Goal: Task Accomplishment & Management: Use online tool/utility

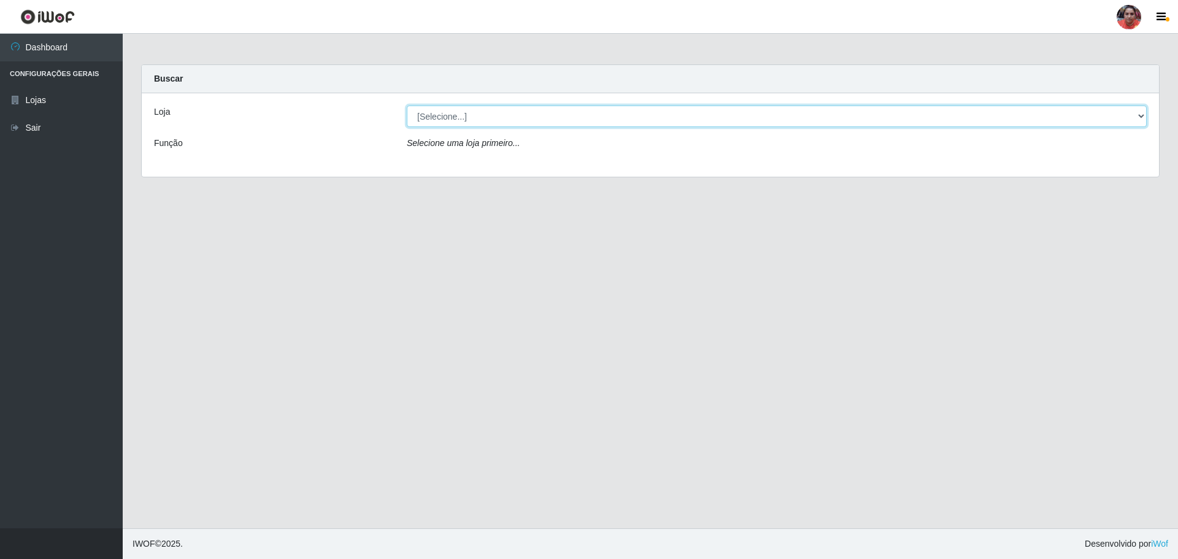
click at [496, 115] on select "[Selecione...] Mar Vermelho - Loja 05" at bounding box center [777, 115] width 740 height 21
select select "252"
click at [407, 105] on select "[Selecione...] Mar Vermelho - Loja 05" at bounding box center [777, 115] width 740 height 21
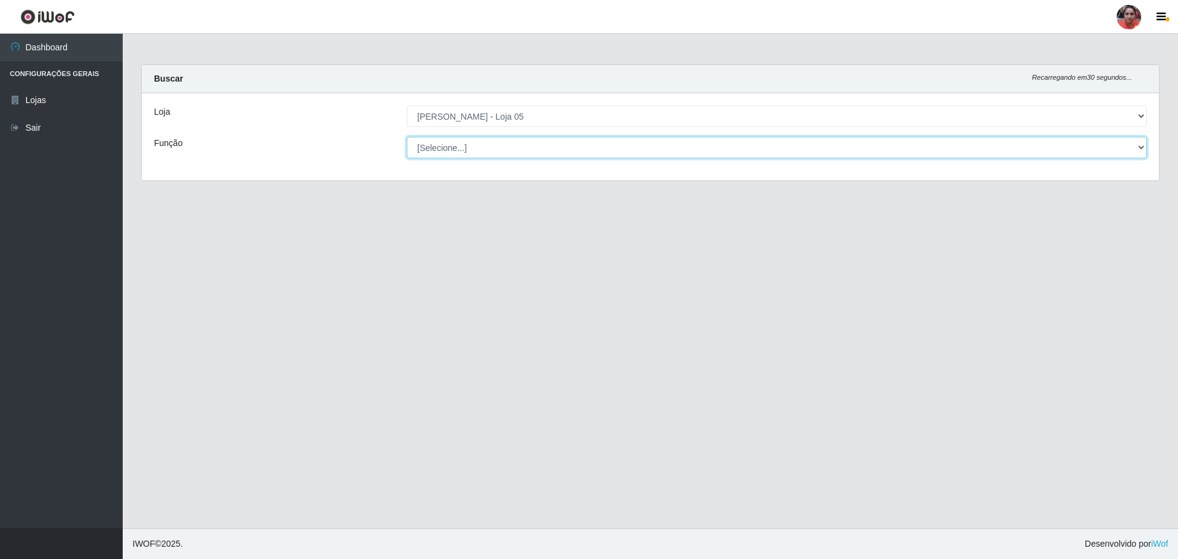
drag, startPoint x: 499, startPoint y: 150, endPoint x: 517, endPoint y: 144, distance: 18.6
click at [517, 144] on select "[Selecione...] ASG ASG + ASG ++ Auxiliar de Depósito Auxiliar de Depósito + Aux…" at bounding box center [777, 147] width 740 height 21
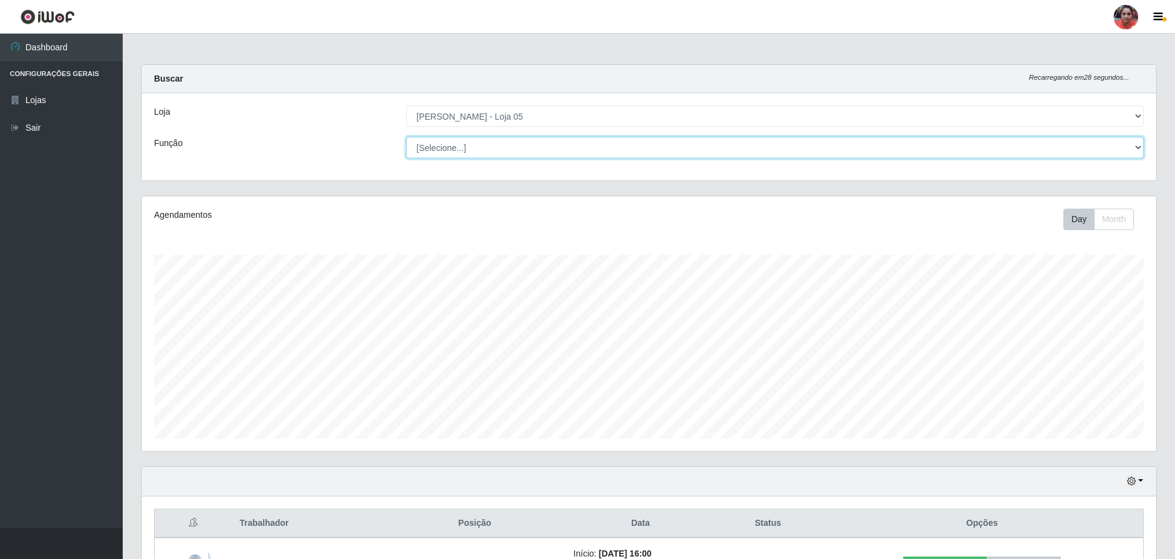
scroll to position [255, 1014]
select select "22"
click at [406, 137] on select "[Selecione...] ASG ASG + ASG ++ Auxiliar de Depósito Auxiliar de Depósito + Aux…" at bounding box center [774, 147] width 737 height 21
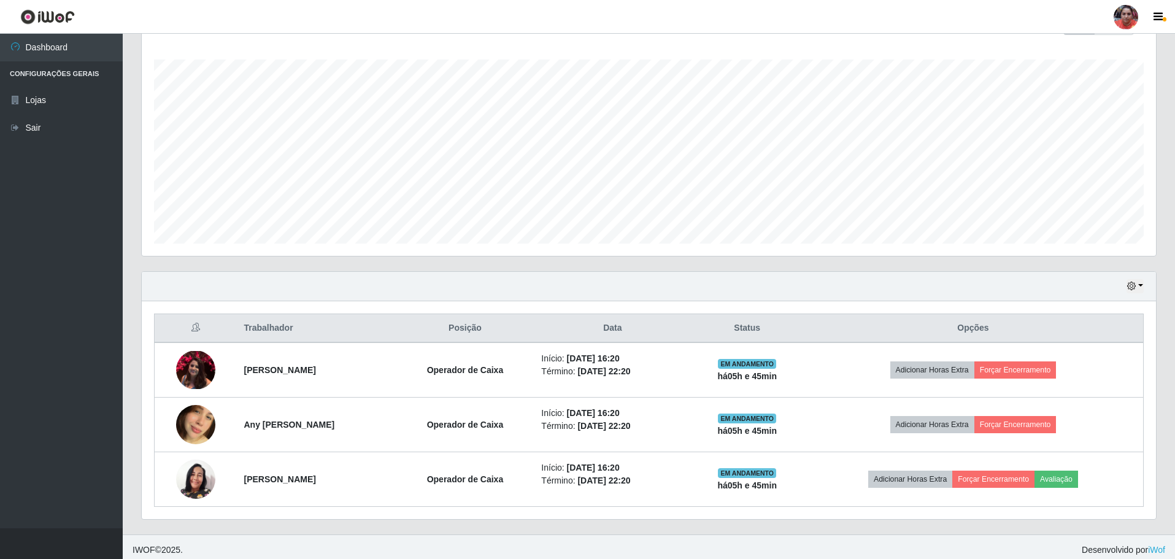
scroll to position [201, 0]
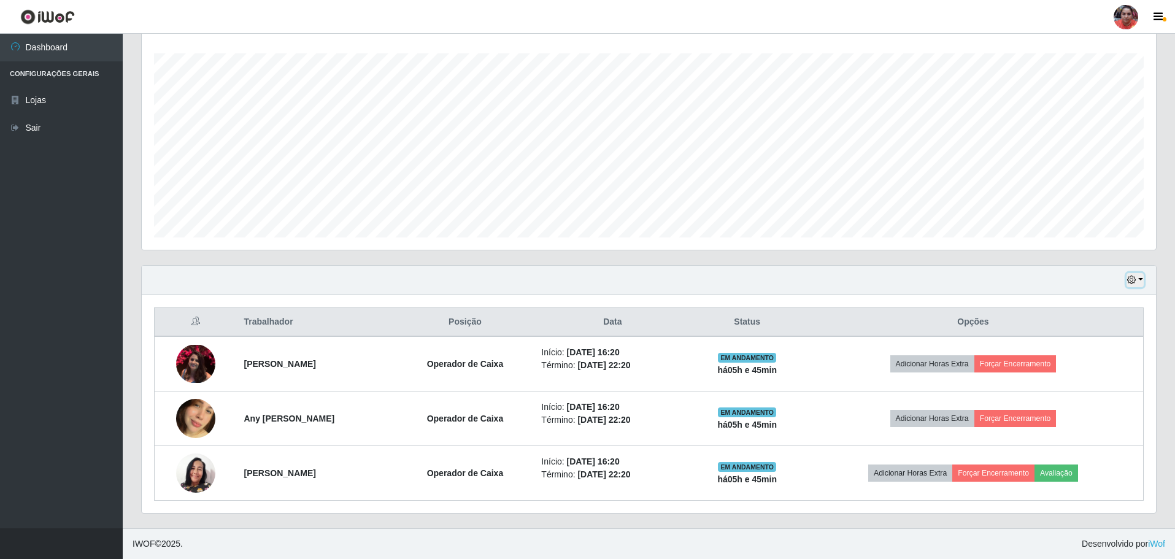
click at [1140, 278] on button "button" at bounding box center [1134, 280] width 17 height 14
click at [1101, 355] on button "3 dias" at bounding box center [1094, 353] width 97 height 26
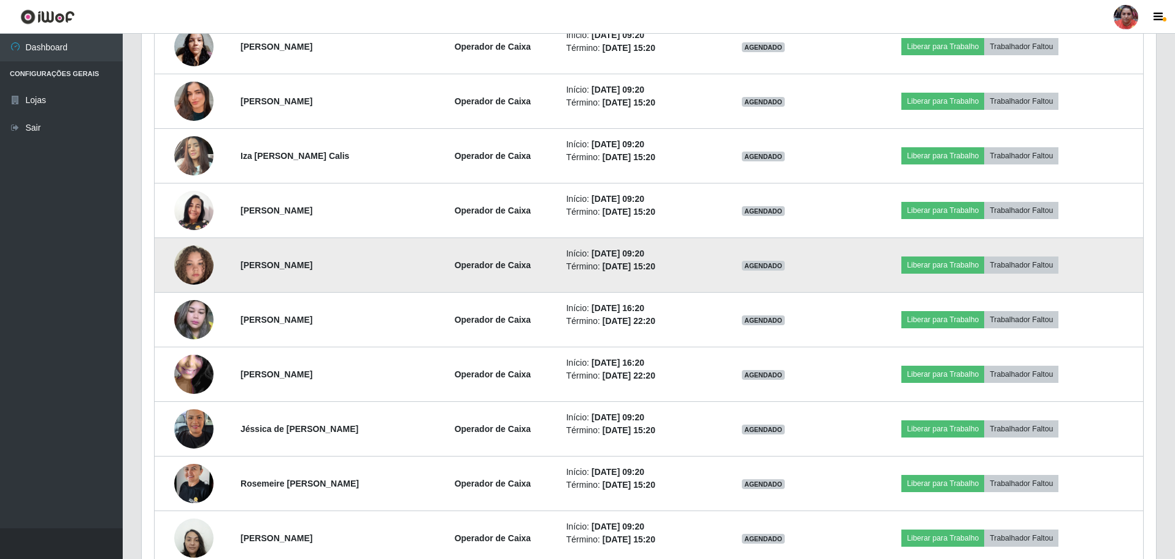
scroll to position [876, 0]
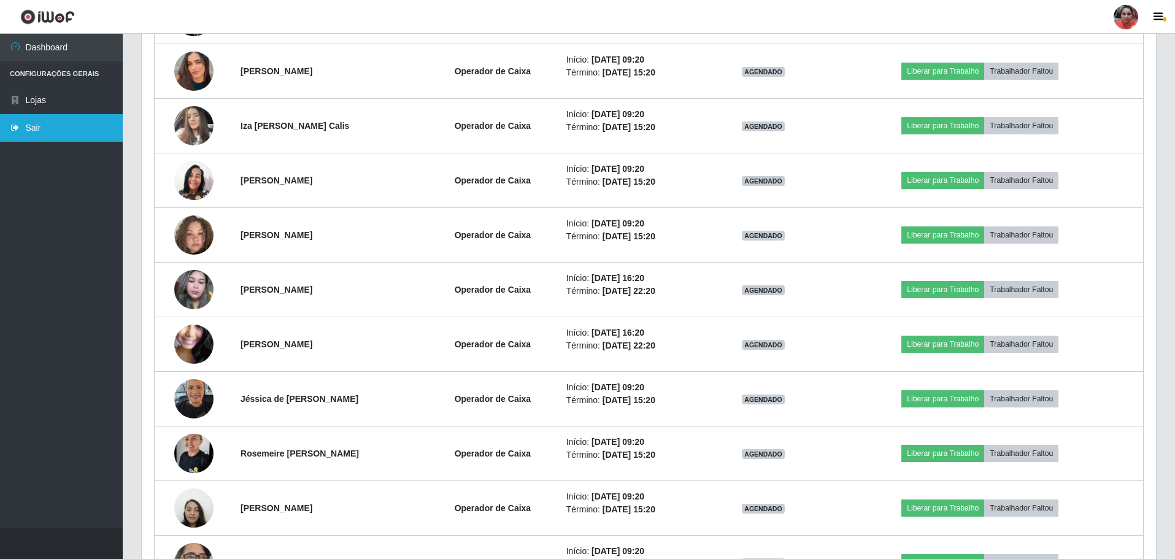
click at [75, 129] on link "Sair" at bounding box center [61, 128] width 123 height 28
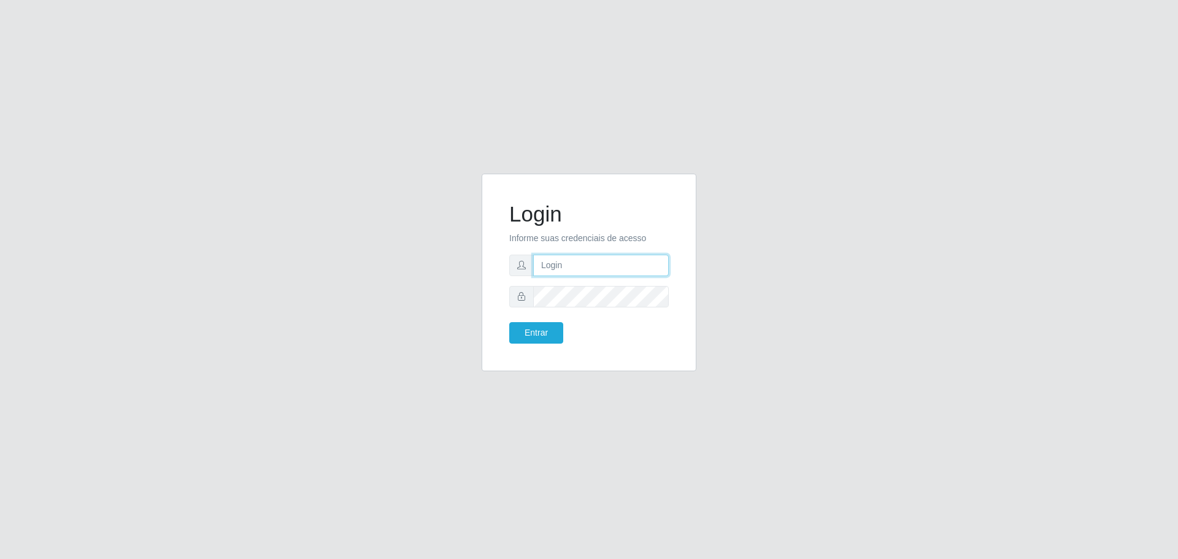
type input "[EMAIL_ADDRESS][DOMAIN_NAME]"
click at [540, 328] on button "Entrar" at bounding box center [536, 332] width 54 height 21
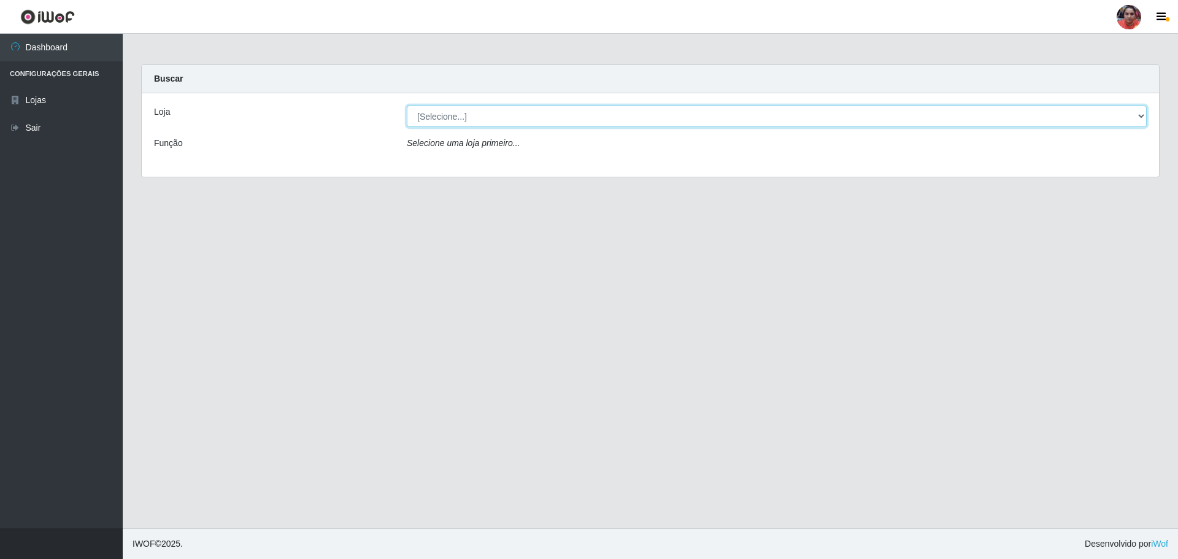
click at [558, 109] on select "[Selecione...] Mar Vermelho - Loja 05" at bounding box center [777, 115] width 740 height 21
click at [545, 121] on select "[Selecione...] Mar Vermelho - Loja 05" at bounding box center [777, 115] width 740 height 21
select select "252"
click at [407, 105] on select "[Selecione...] Mar Vermelho - Loja 05" at bounding box center [777, 115] width 740 height 21
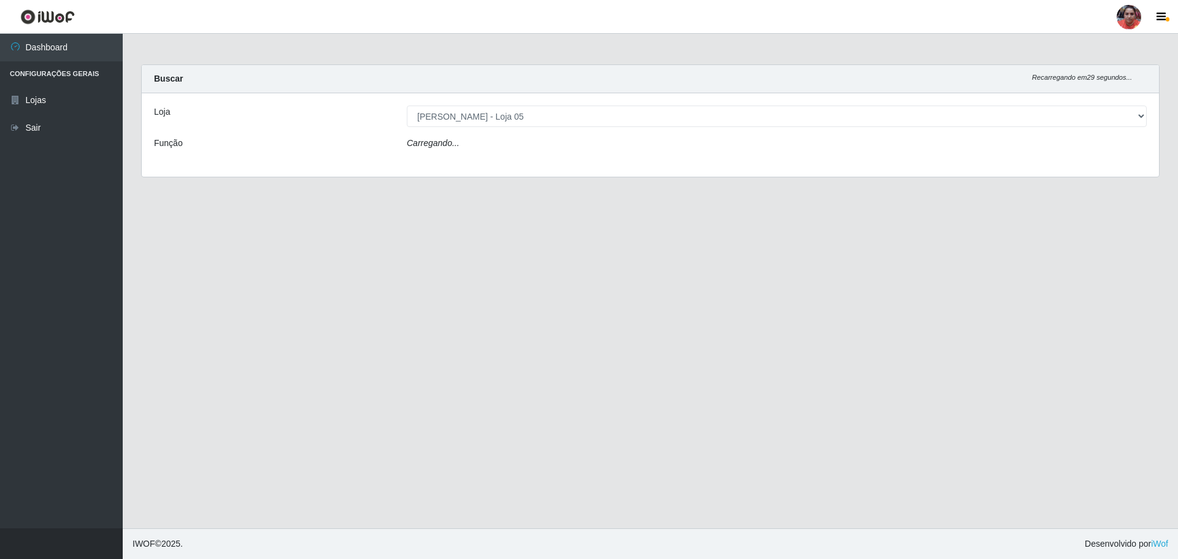
click at [540, 147] on div "Carregando..." at bounding box center [776, 146] width 758 height 18
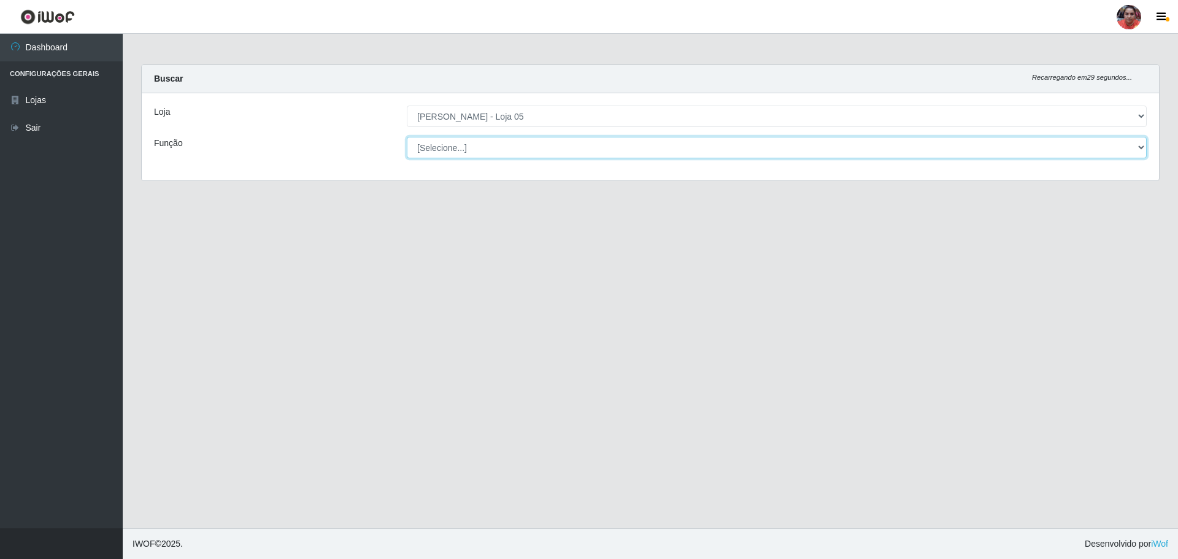
click at [540, 147] on select "[Selecione...] ASG ASG + ASG ++ Auxiliar de Depósito Auxiliar de Depósito + Aux…" at bounding box center [777, 147] width 740 height 21
select select "22"
click at [407, 137] on select "[Selecione...] ASG ASG + ASG ++ Auxiliar de Depósito Auxiliar de Depósito + Aux…" at bounding box center [777, 147] width 740 height 21
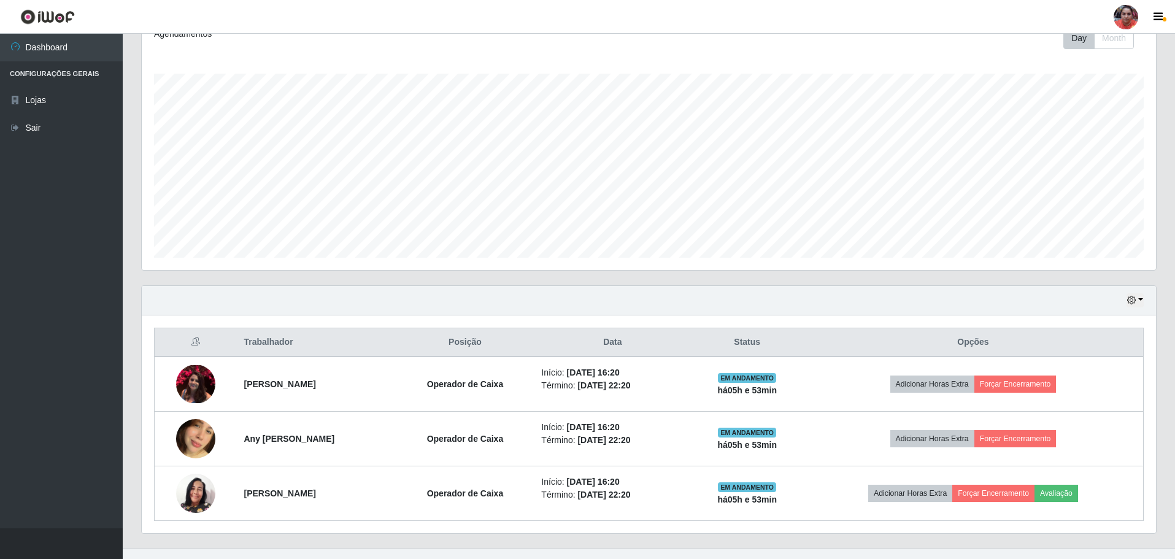
scroll to position [201, 0]
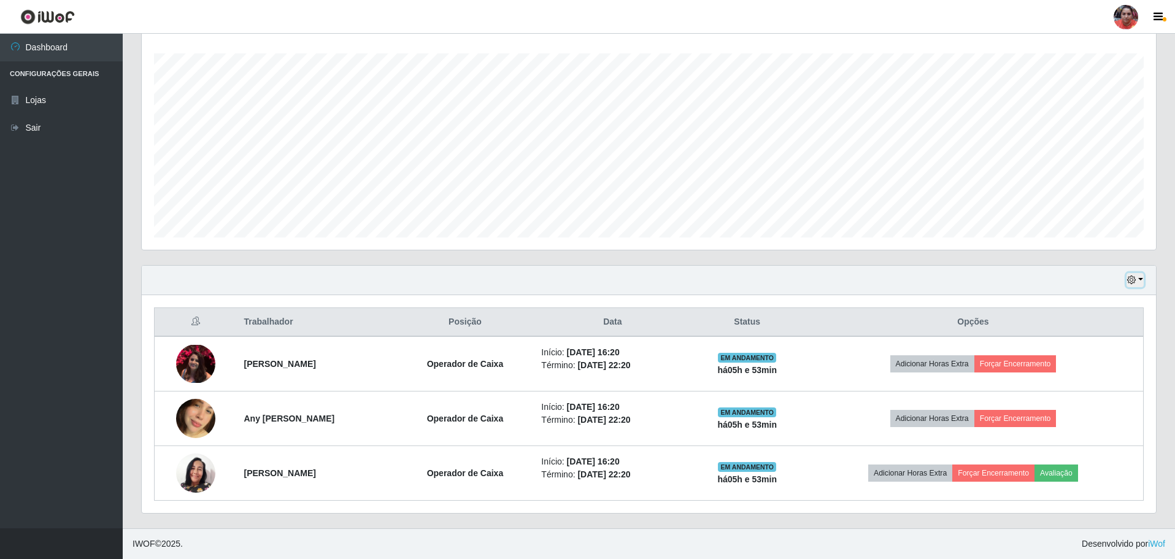
click at [1140, 275] on button "button" at bounding box center [1134, 280] width 17 height 14
click at [1093, 355] on button "3 dias" at bounding box center [1094, 353] width 97 height 26
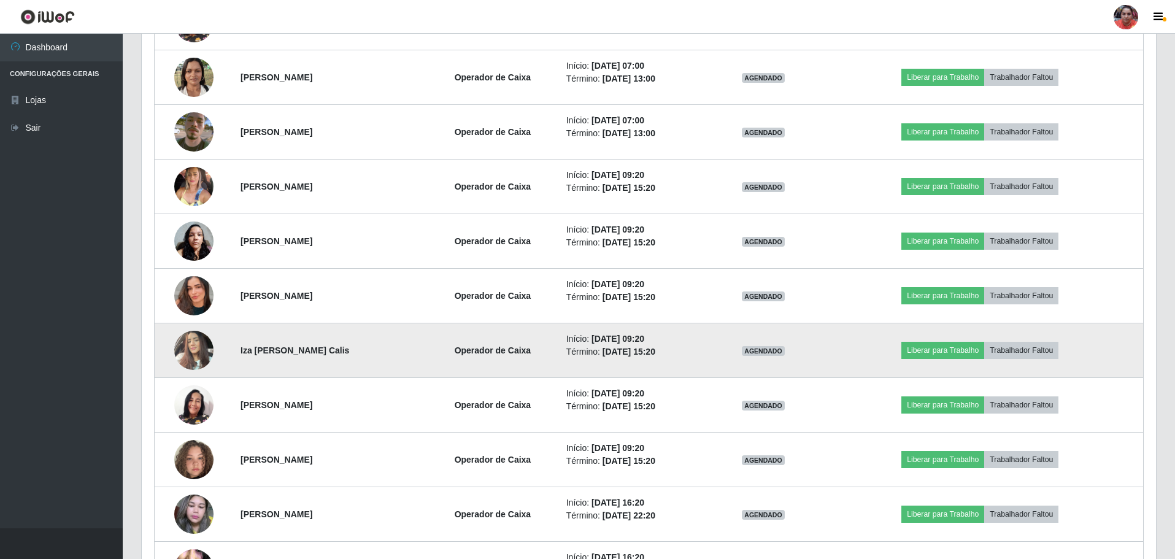
scroll to position [692, 0]
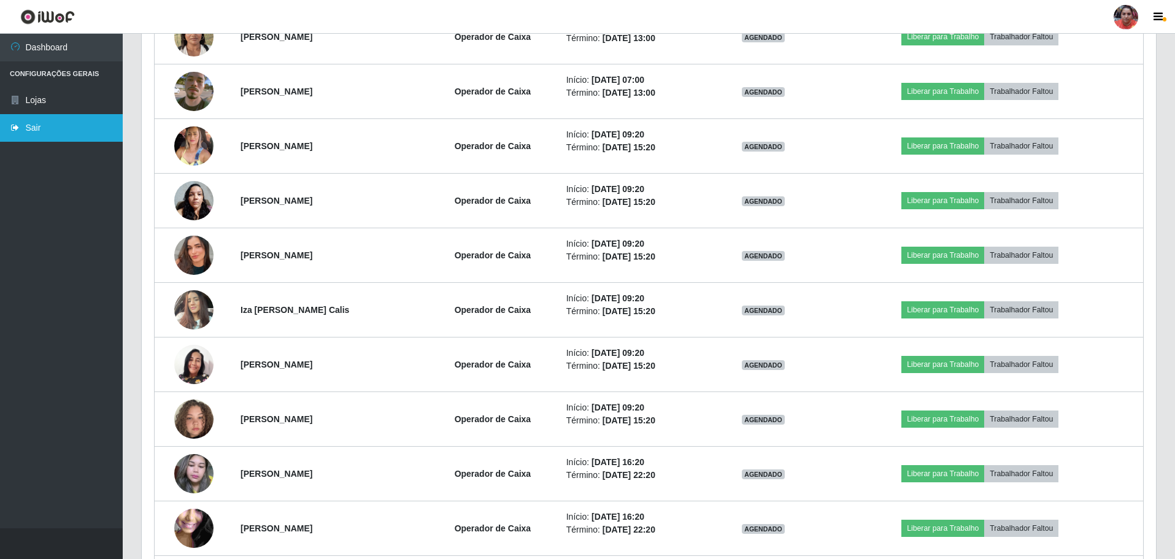
click at [77, 117] on link "Sair" at bounding box center [61, 128] width 123 height 28
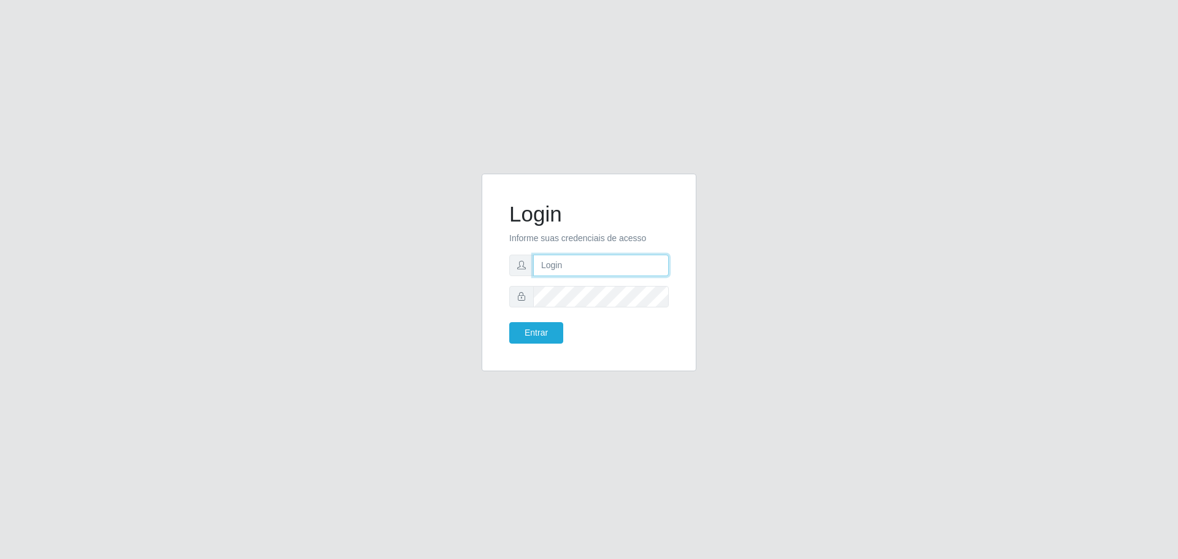
type input "[EMAIL_ADDRESS][DOMAIN_NAME]"
